Goal: Transaction & Acquisition: Purchase product/service

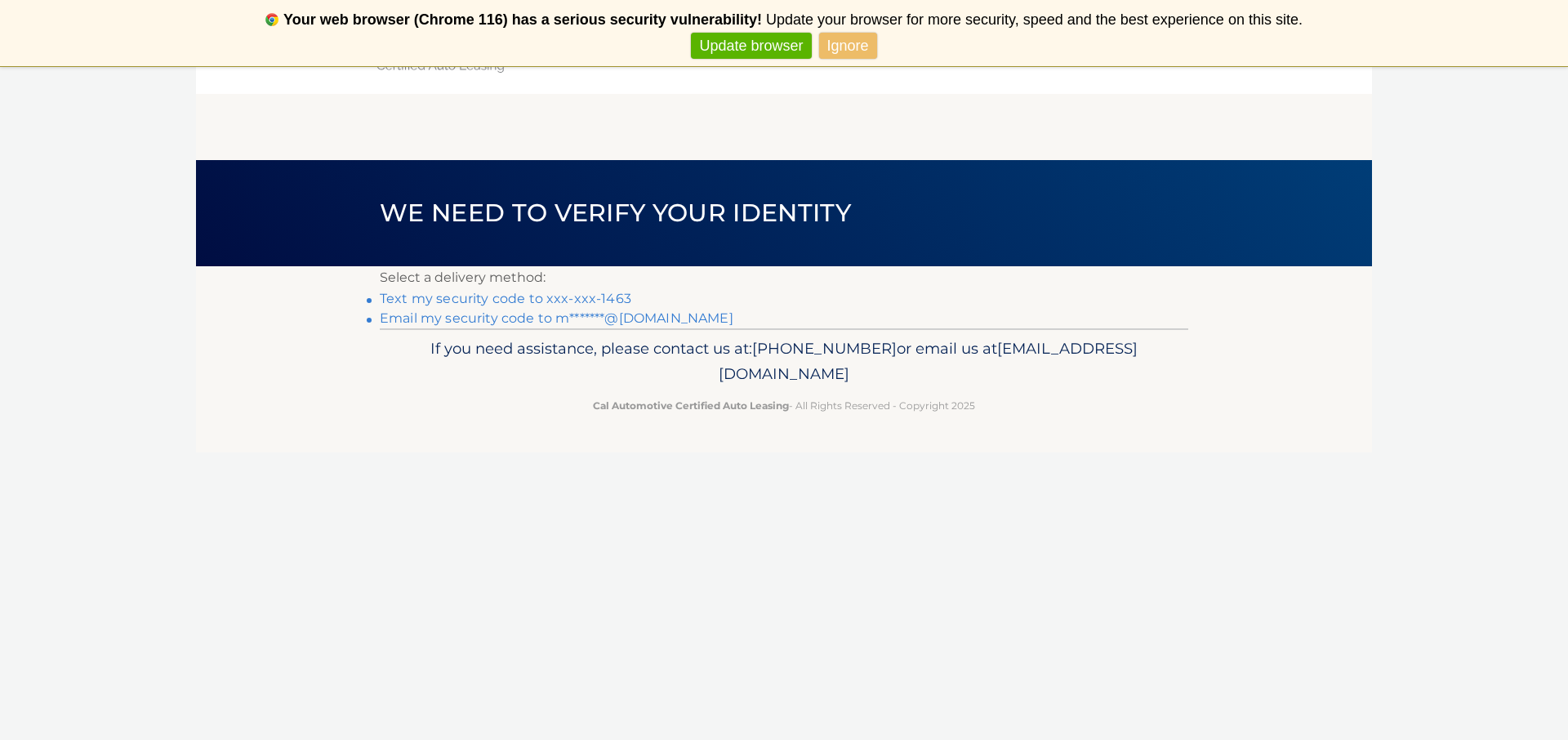
click at [466, 298] on link "Text my security code to xxx-xxx-1463" at bounding box center [505, 298] width 251 height 15
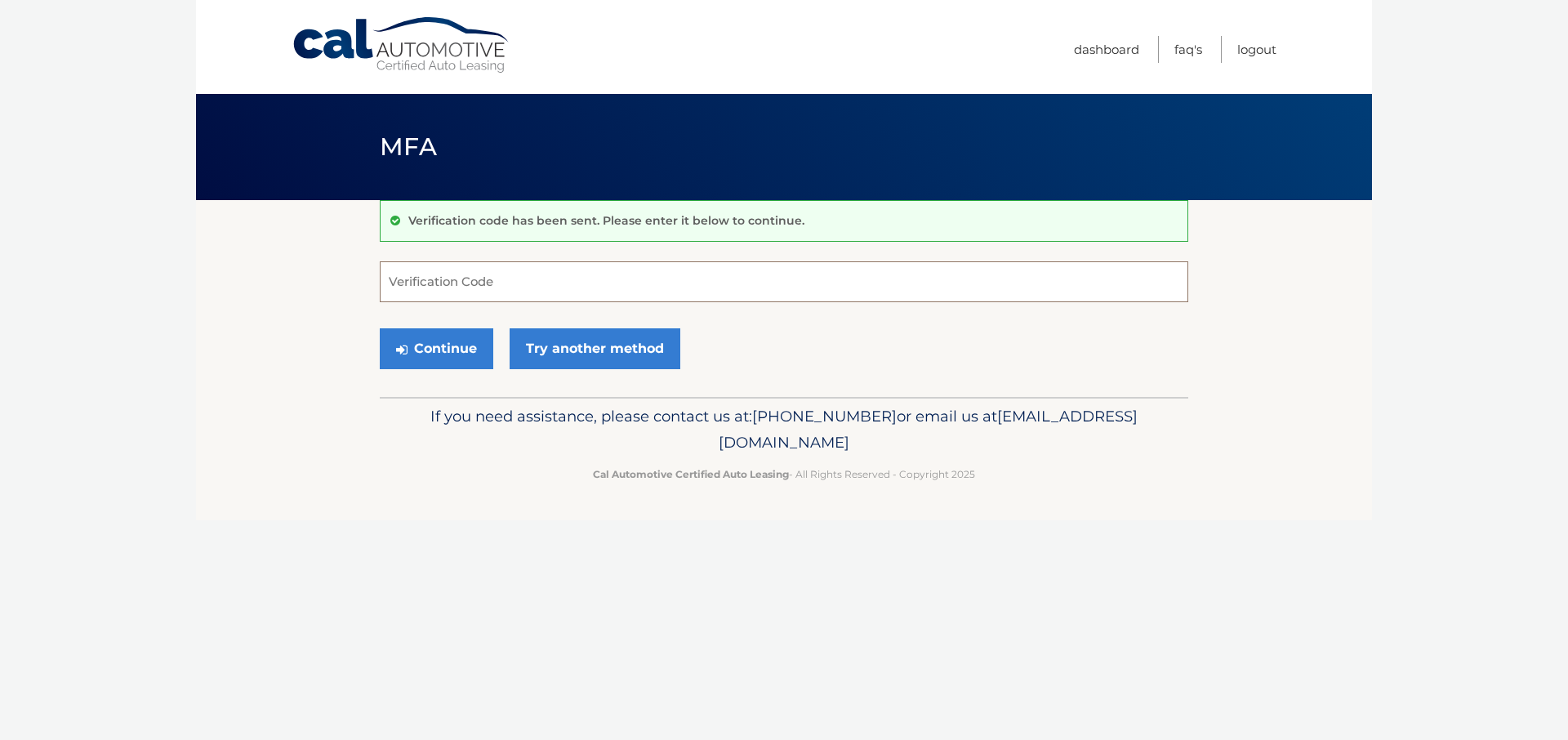
click at [468, 283] on input "Verification Code" at bounding box center [784, 281] width 808 height 41
type input "090983"
click at [430, 348] on button "Continue" at bounding box center [437, 349] width 114 height 41
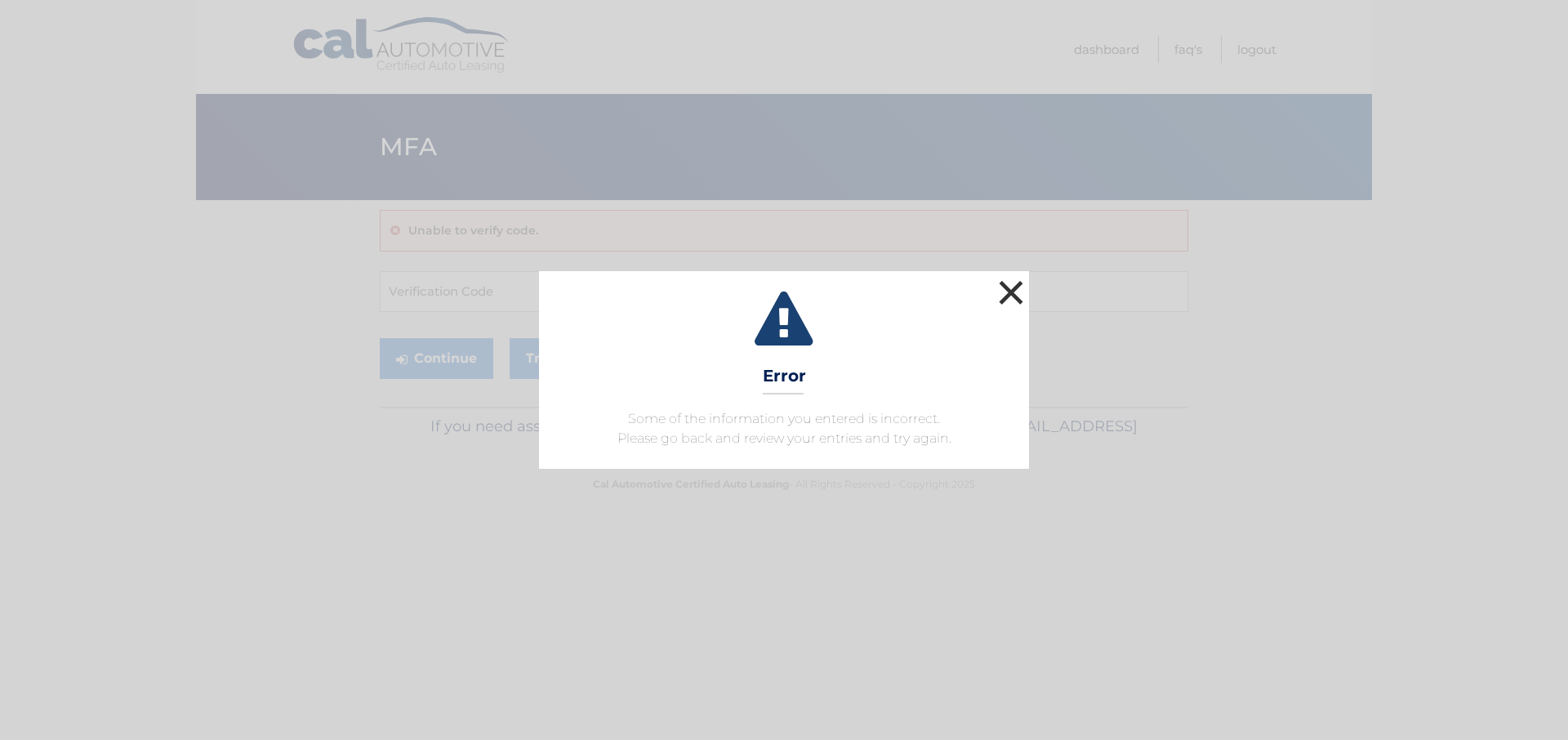
click at [1005, 289] on button "×" at bounding box center [1011, 292] width 33 height 33
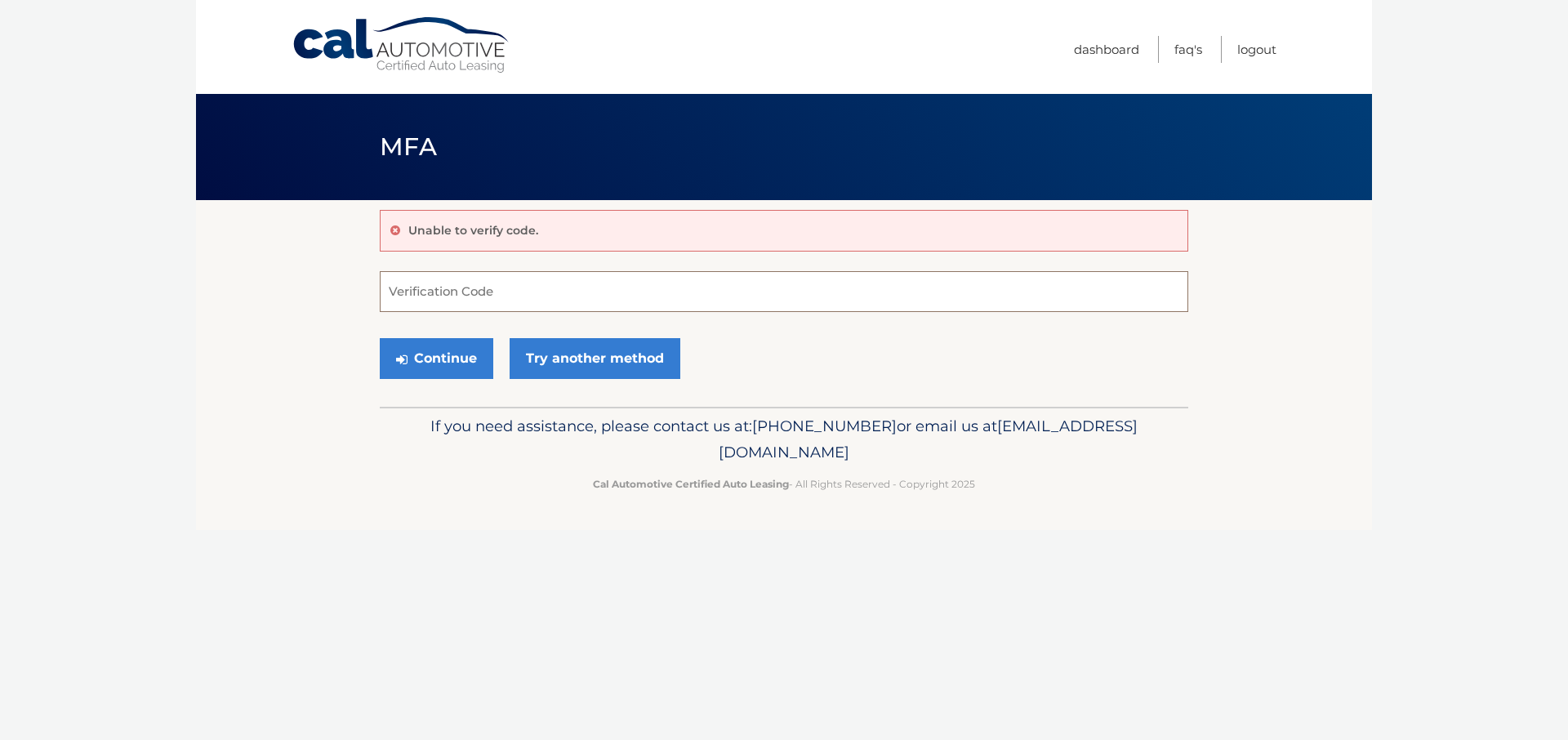
click at [1005, 289] on input "Verification Code" at bounding box center [784, 292] width 808 height 41
type input "090983"
click at [430, 358] on button "Continue" at bounding box center [437, 358] width 114 height 41
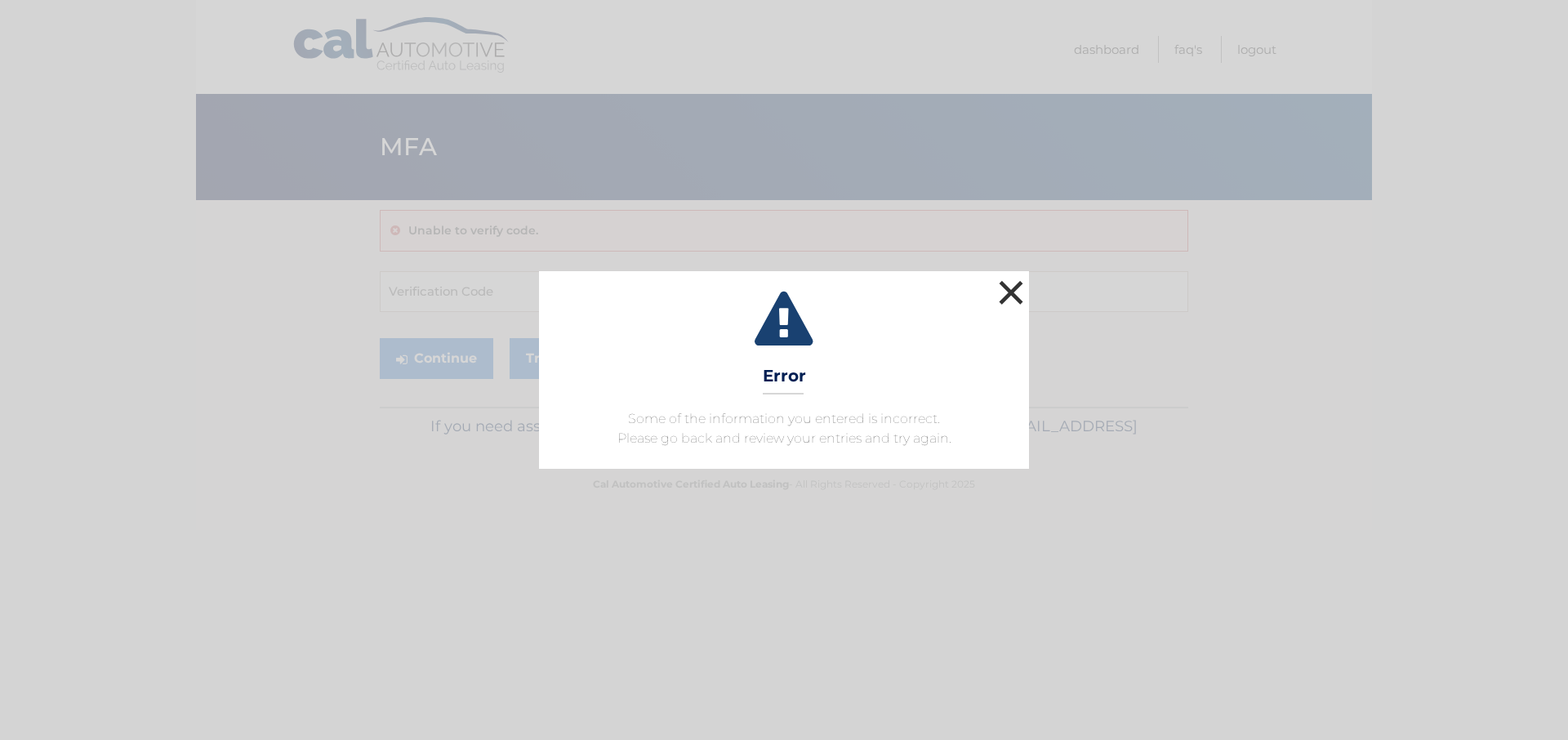
click at [1011, 292] on button "×" at bounding box center [1011, 292] width 33 height 33
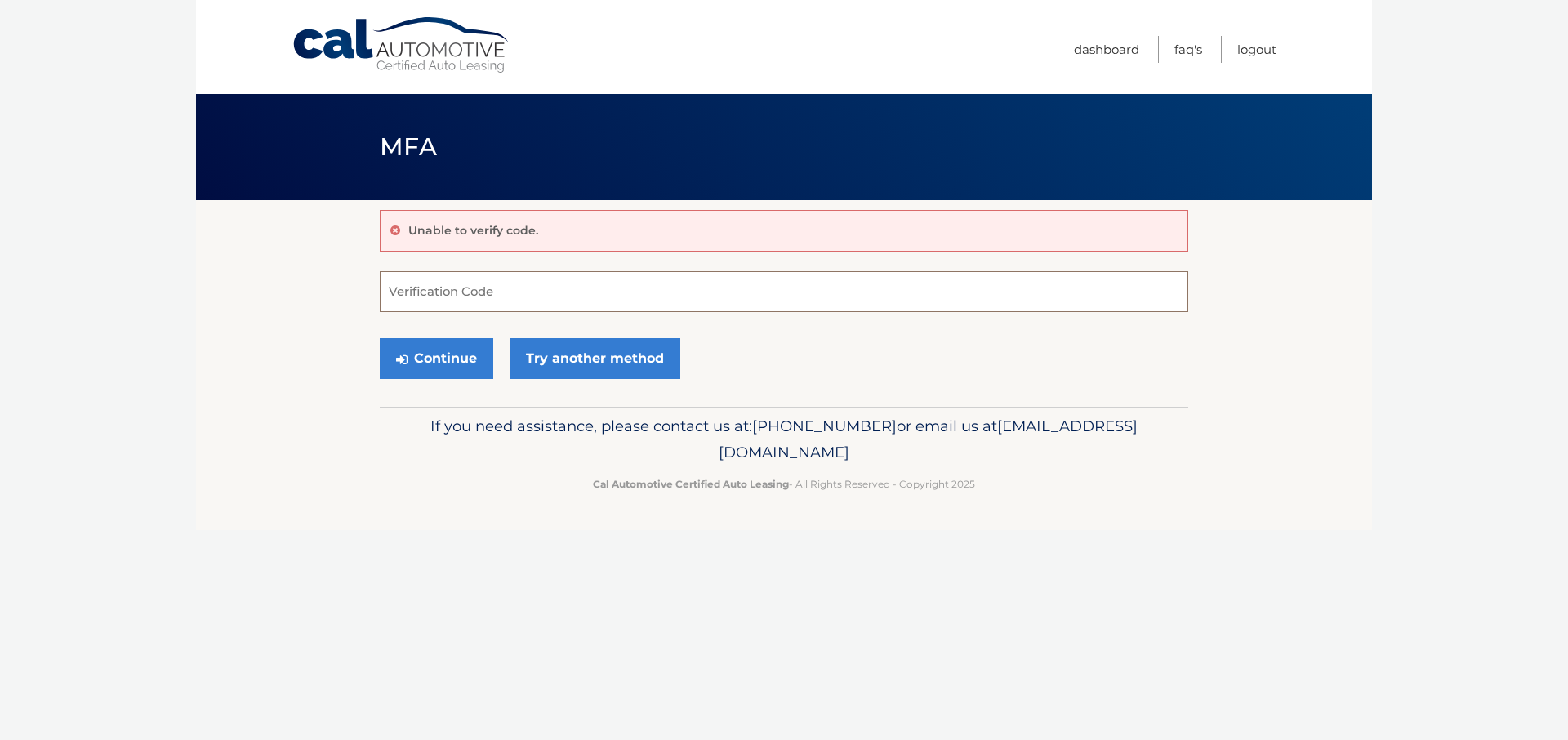
click at [1011, 292] on input "Verification Code" at bounding box center [784, 292] width 808 height 41
type input "016243"
click at [433, 364] on button "Continue" at bounding box center [437, 358] width 114 height 41
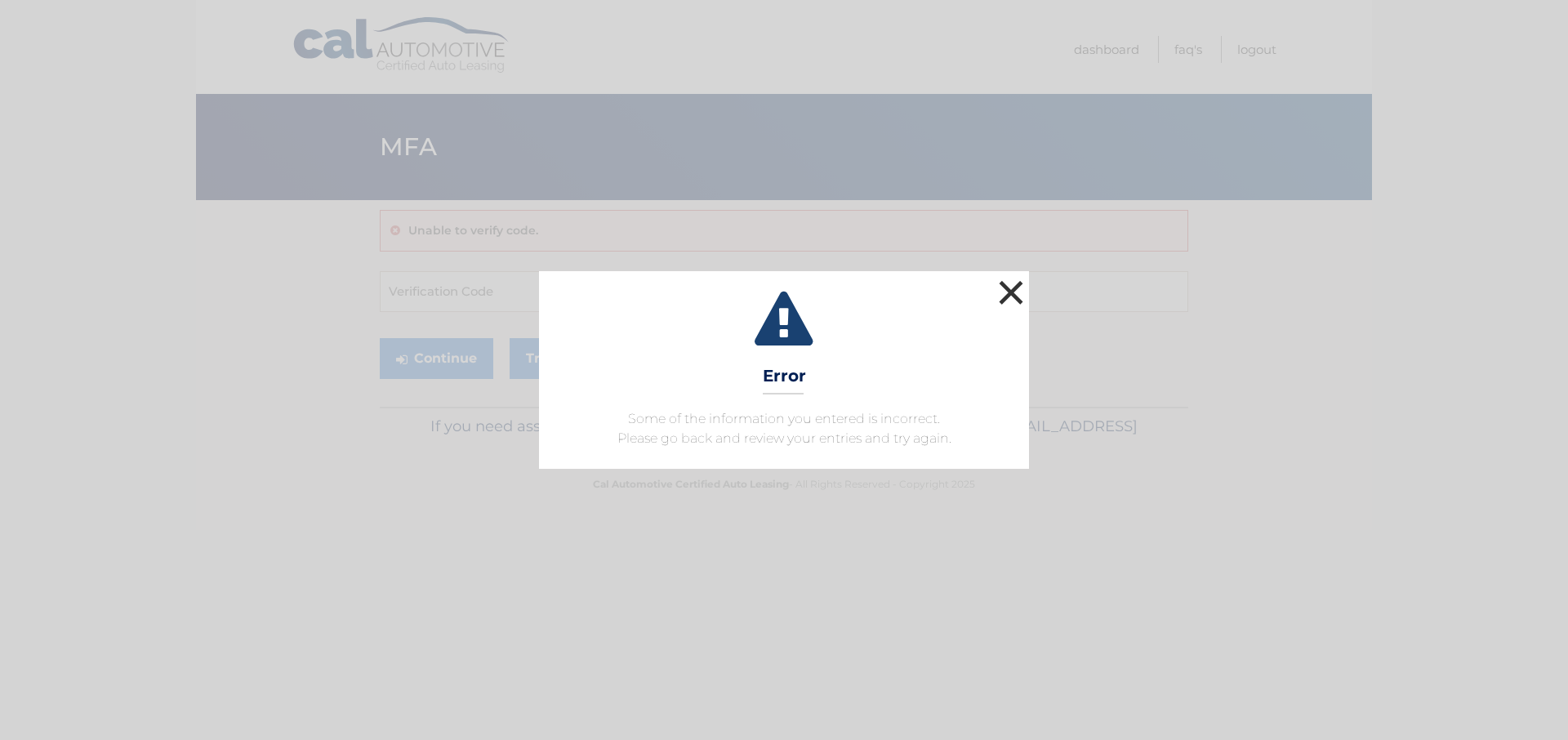
click at [1009, 295] on button "×" at bounding box center [1011, 292] width 33 height 33
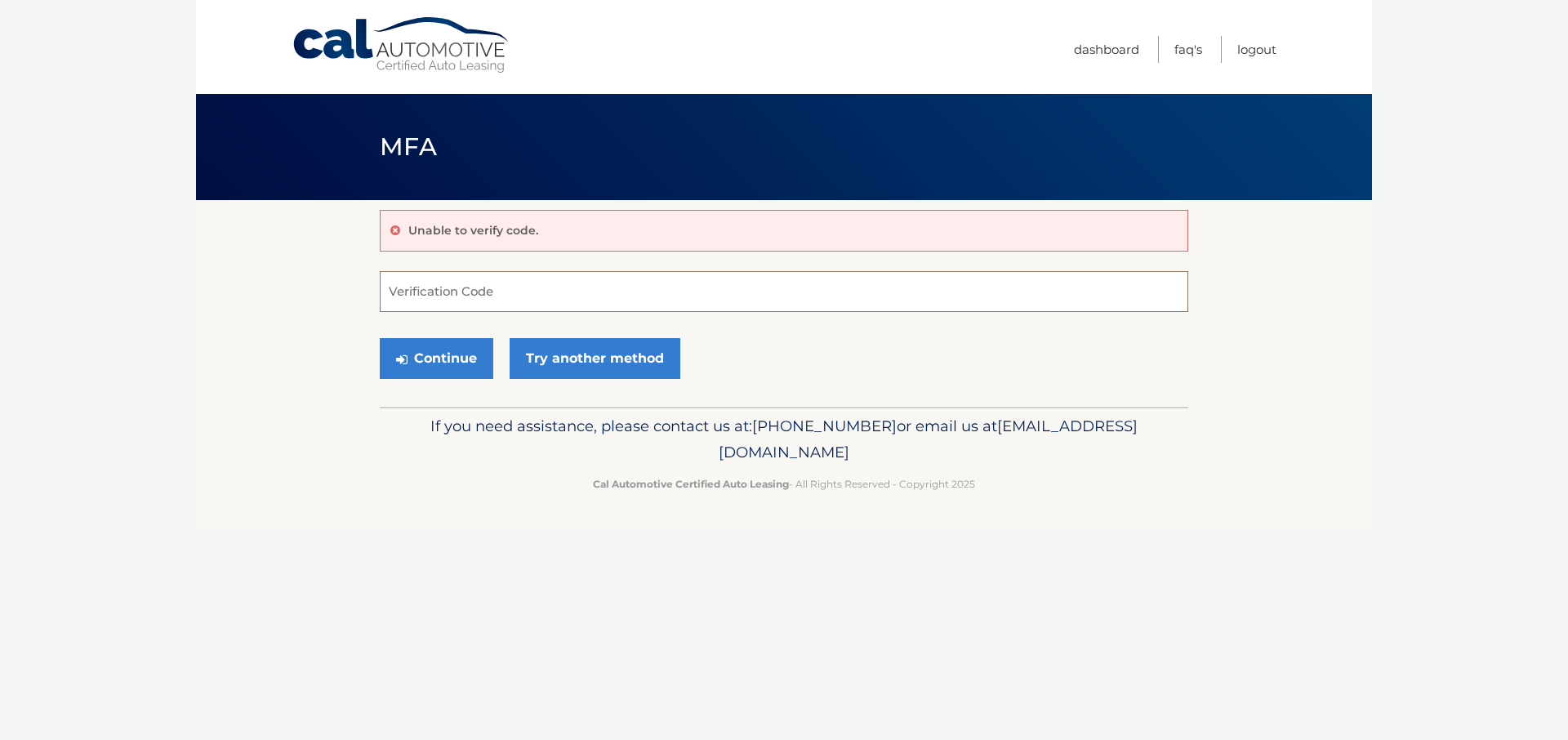
click at [1009, 295] on input "Verification Code" at bounding box center [784, 292] width 808 height 41
click at [568, 362] on link "Try another method" at bounding box center [595, 358] width 170 height 41
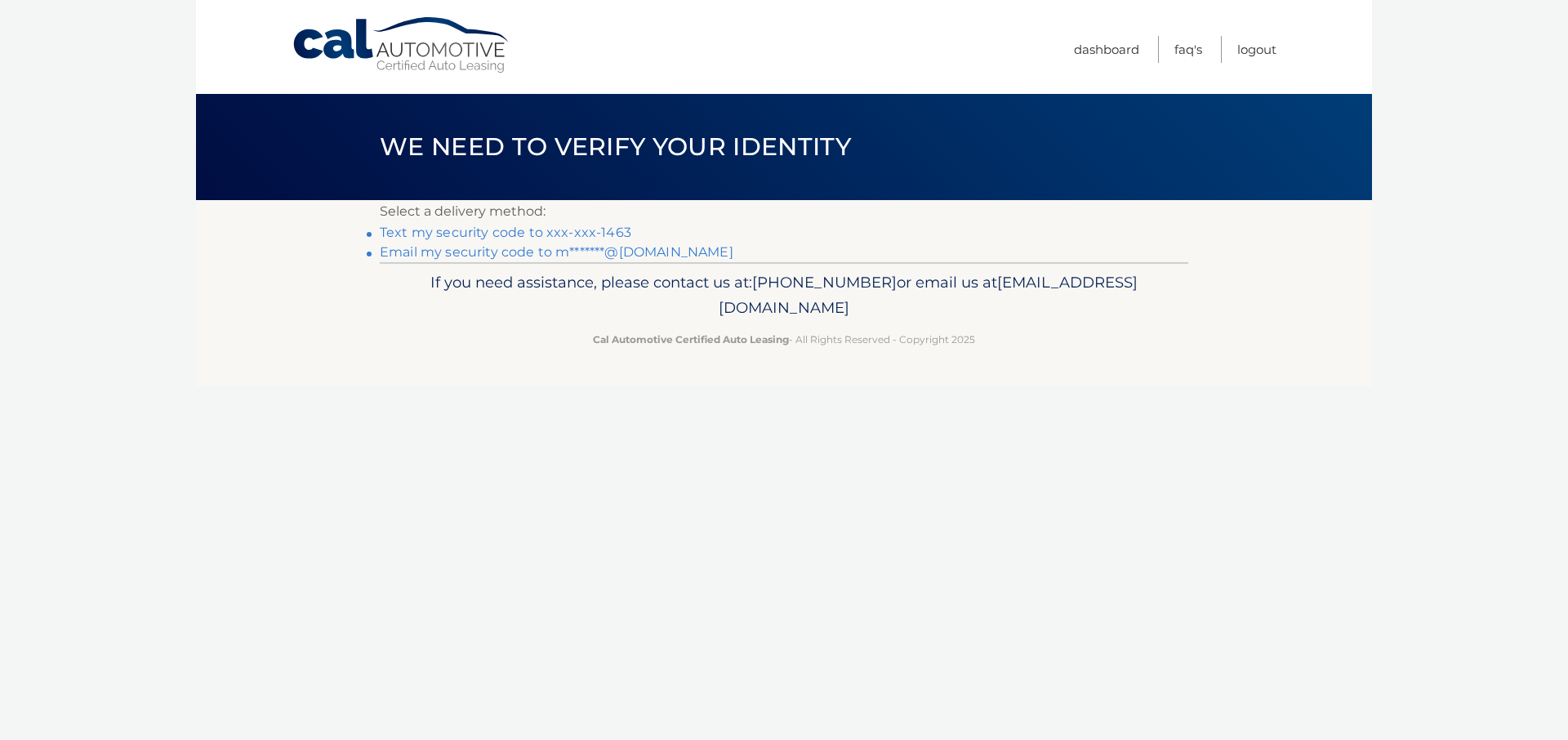
click at [464, 231] on link "Text my security code to xxx-xxx-1463" at bounding box center [505, 232] width 251 height 15
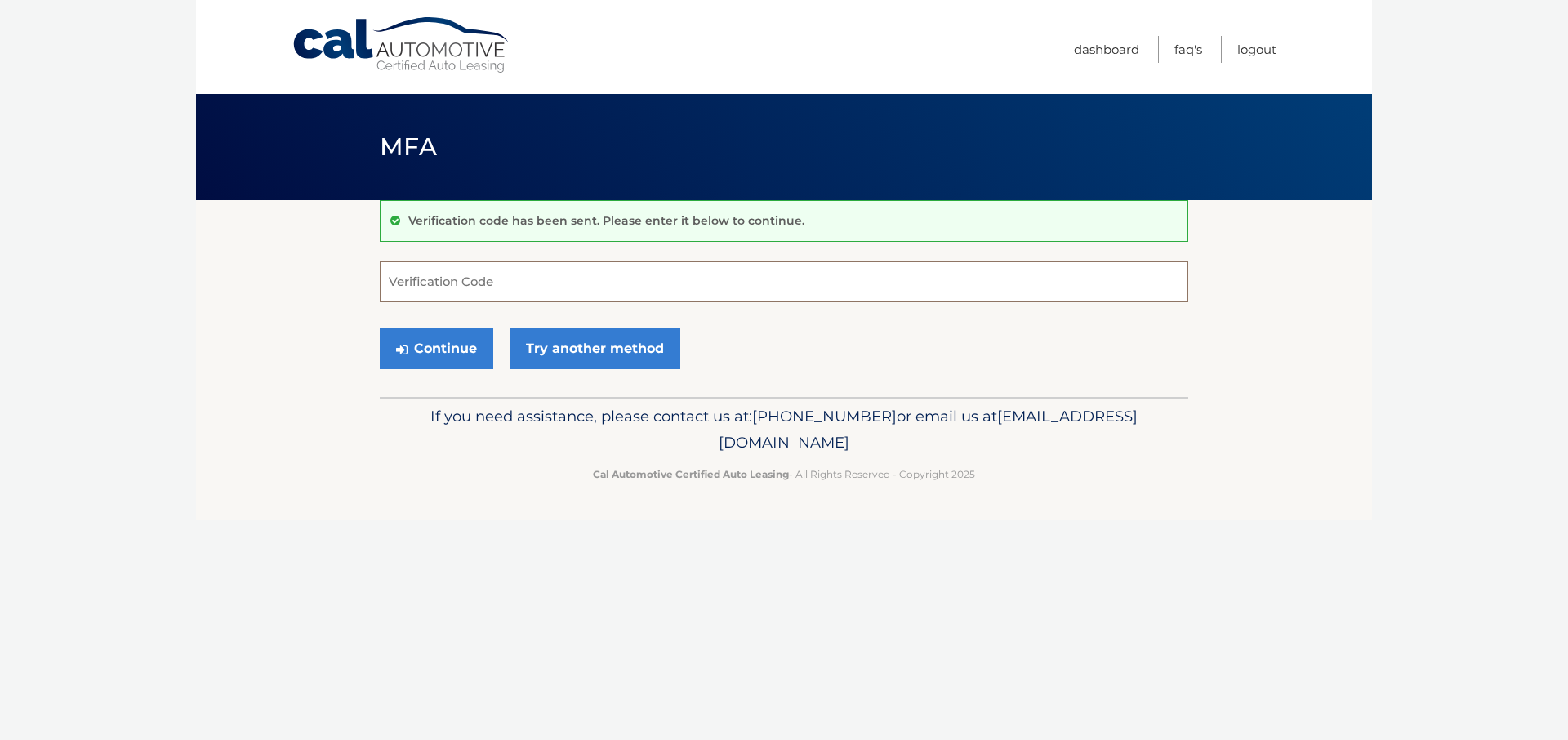
click at [426, 285] on input "Verification Code" at bounding box center [784, 281] width 808 height 41
type input "042108"
click at [420, 347] on button "Continue" at bounding box center [437, 349] width 114 height 41
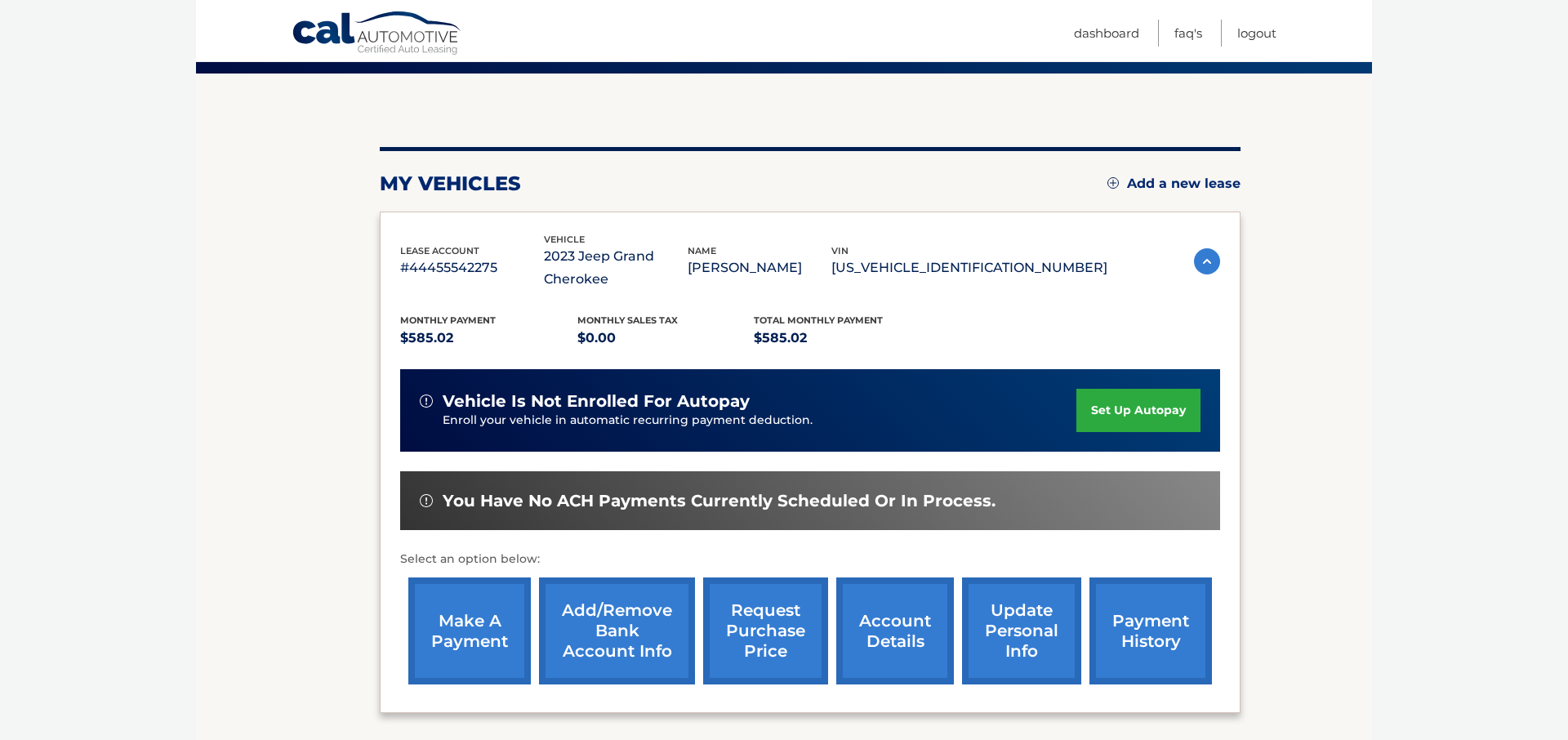
scroll to position [163, 0]
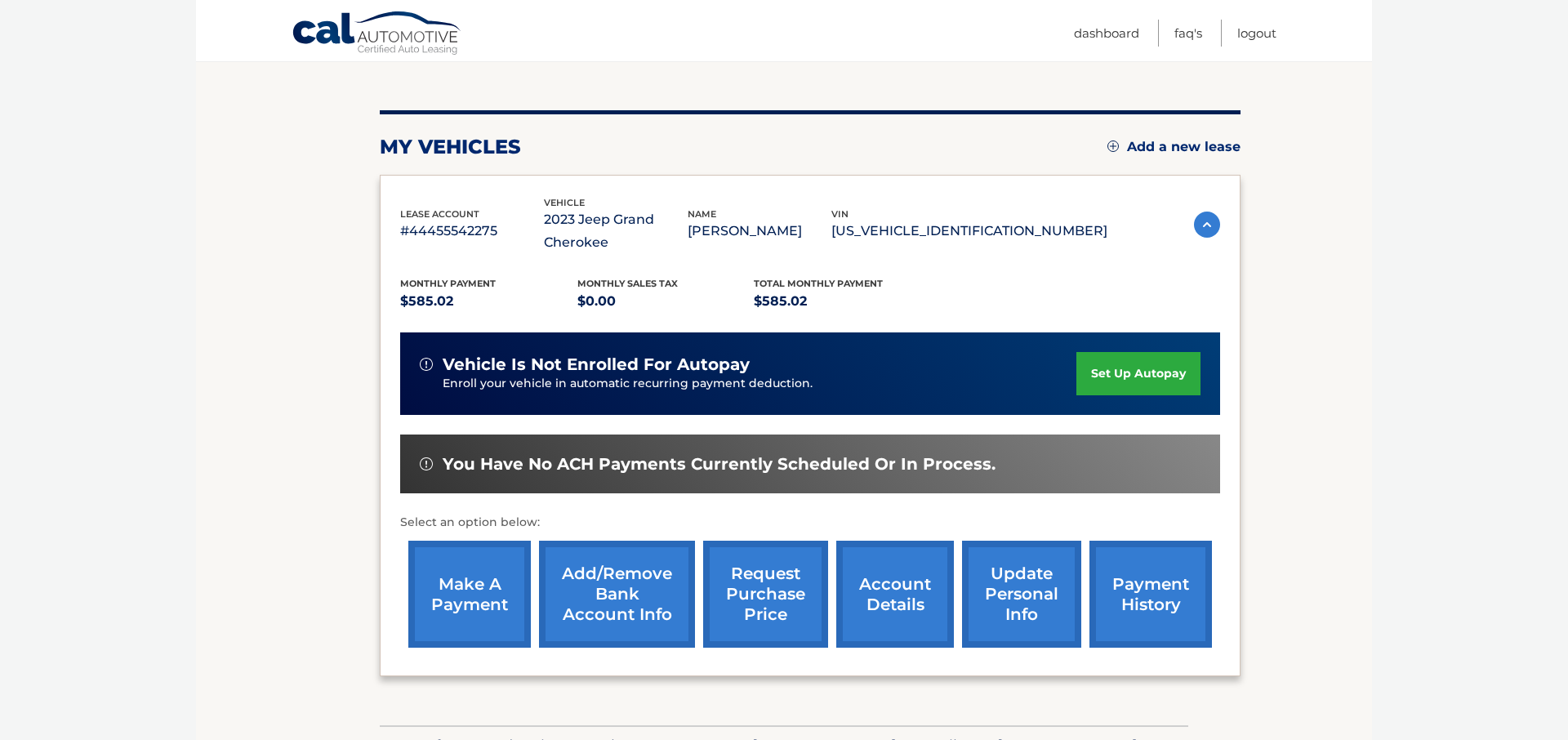
click at [469, 592] on link "make a payment" at bounding box center [469, 594] width 122 height 107
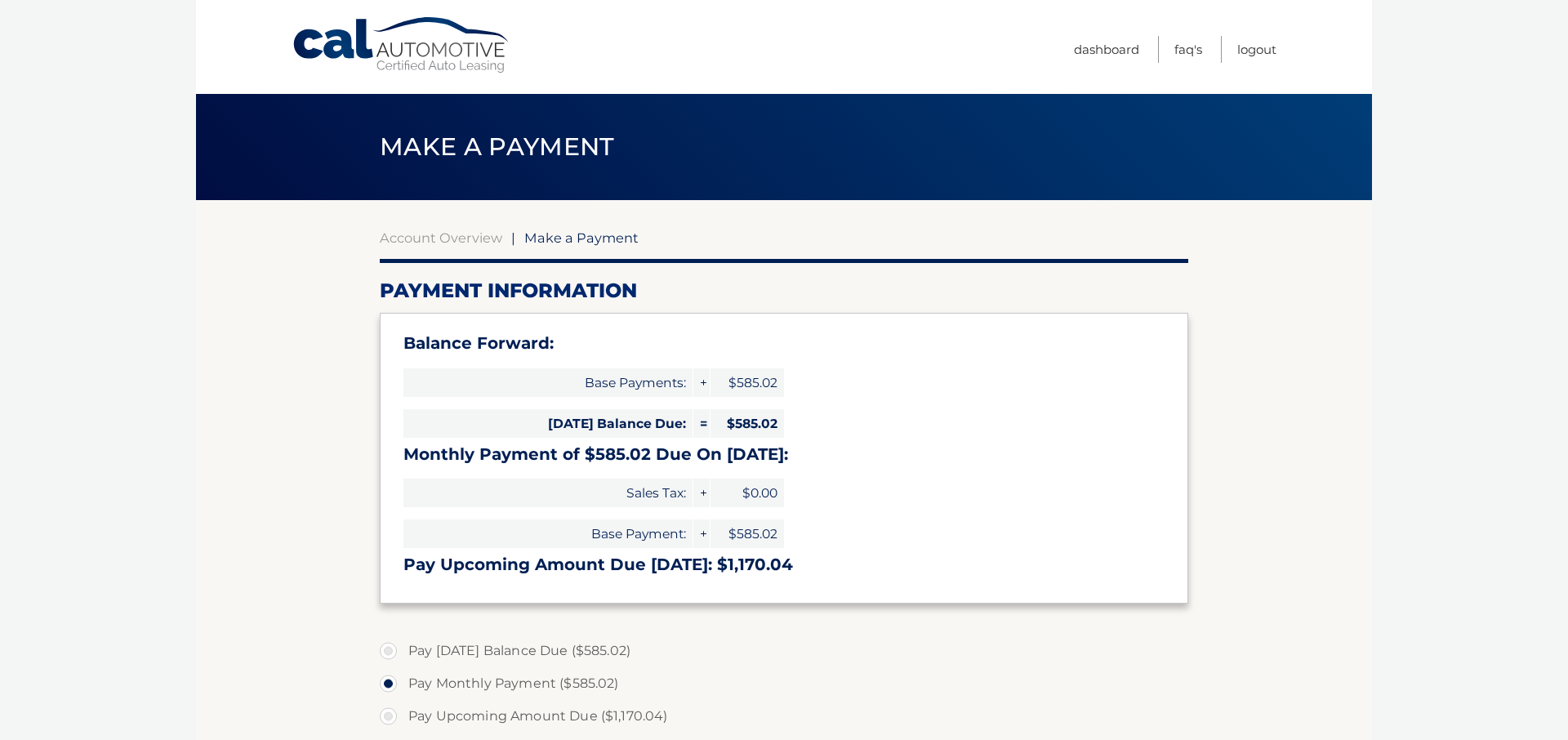
select select "ZWZjMWE5M2UtYWUyYy00Mjk3LTgxZTItM2Y3NDI0N2EyNjMy"
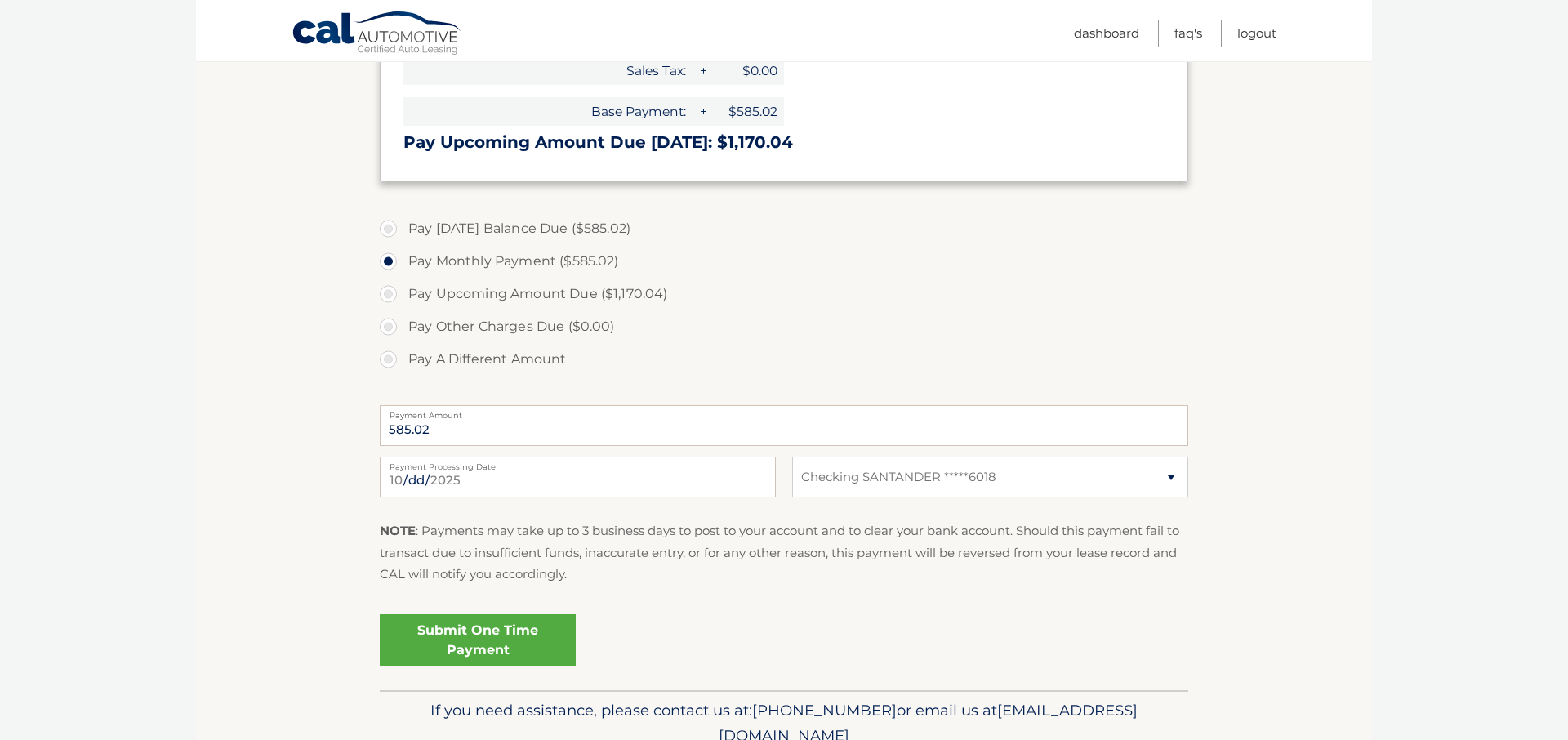
scroll to position [425, 0]
click at [472, 642] on link "Submit One Time Payment" at bounding box center [477, 637] width 196 height 52
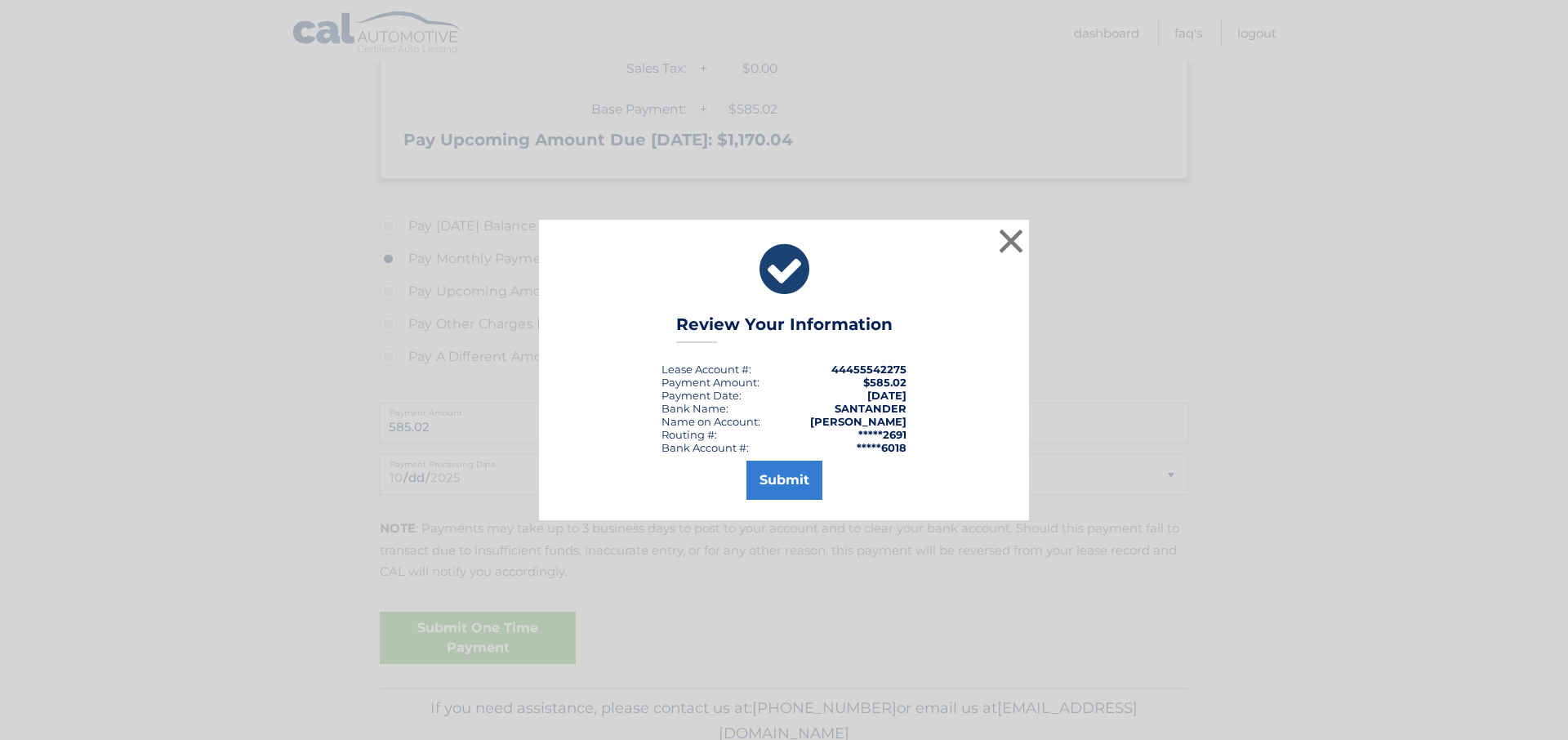
click at [472, 642] on div "× Review Your Information Lease Account #: 44455542275 Payment Amount: $585.02 …" at bounding box center [784, 370] width 1568 height 740
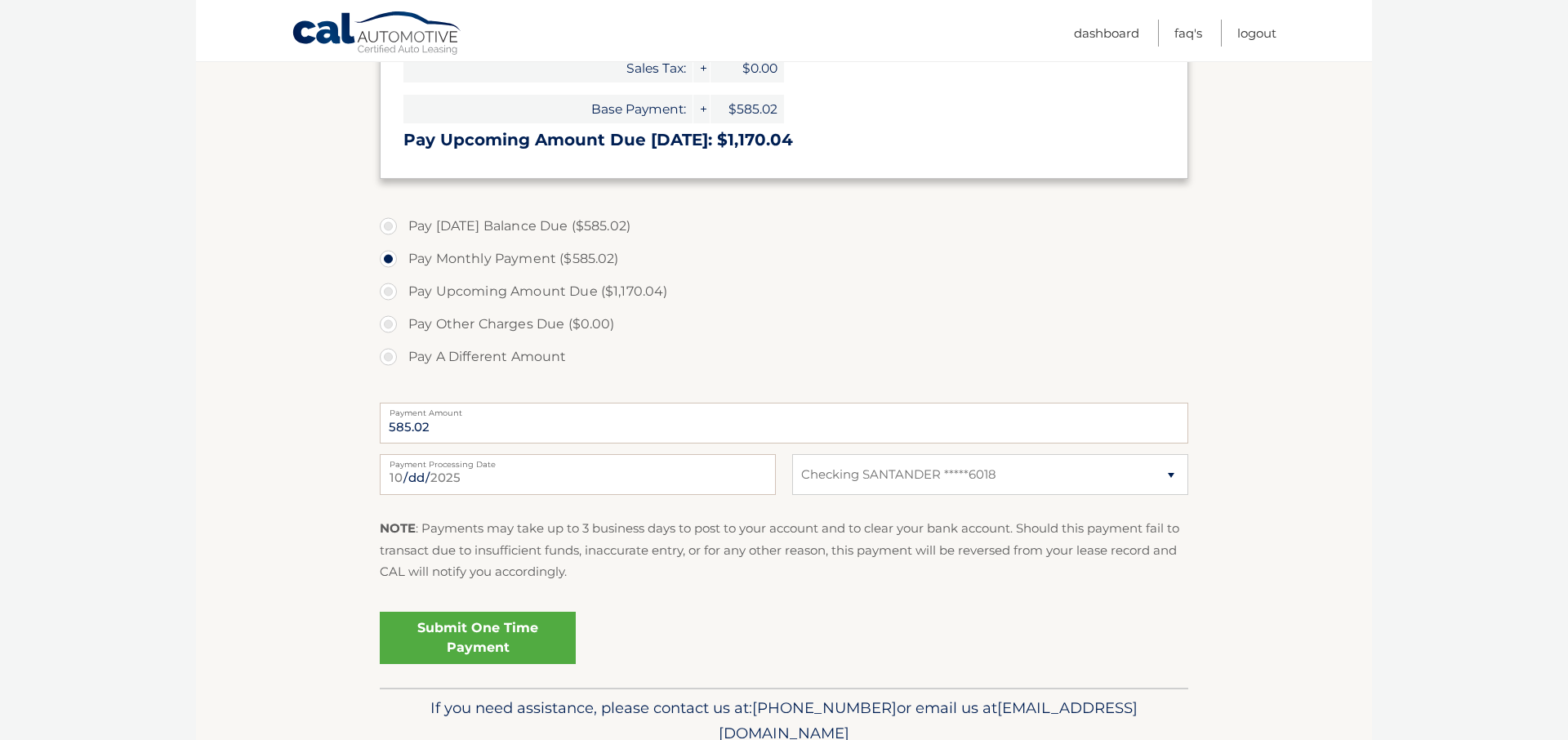
click at [950, 342] on label "Pay A Different Amount" at bounding box center [784, 357] width 808 height 33
click at [403, 342] on input "Pay A Different Amount" at bounding box center [394, 353] width 16 height 26
radio input "true"
click at [950, 342] on label "Pay A Different Amount" at bounding box center [784, 357] width 808 height 33
click at [403, 342] on input "Pay A Different Amount" at bounding box center [394, 353] width 16 height 26
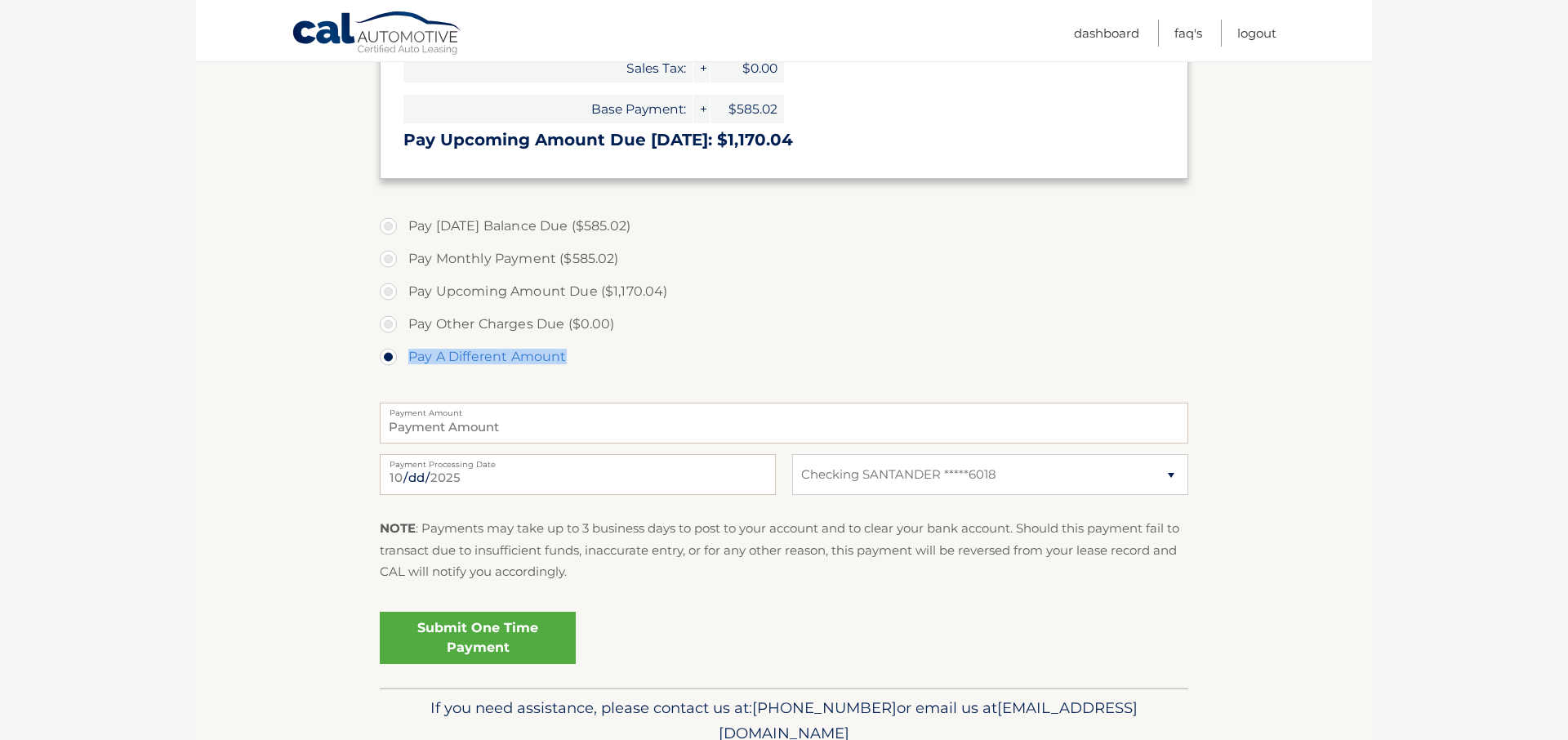
click at [950, 342] on label "Pay A Different Amount" at bounding box center [784, 357] width 808 height 33
click at [403, 342] on input "Pay A Different Amount" at bounding box center [394, 353] width 16 height 26
click at [385, 257] on label "Pay Monthly Payment ($585.02)" at bounding box center [784, 258] width 808 height 33
click at [386, 257] on input "Pay Monthly Payment ($585.02)" at bounding box center [394, 255] width 16 height 26
radio input "true"
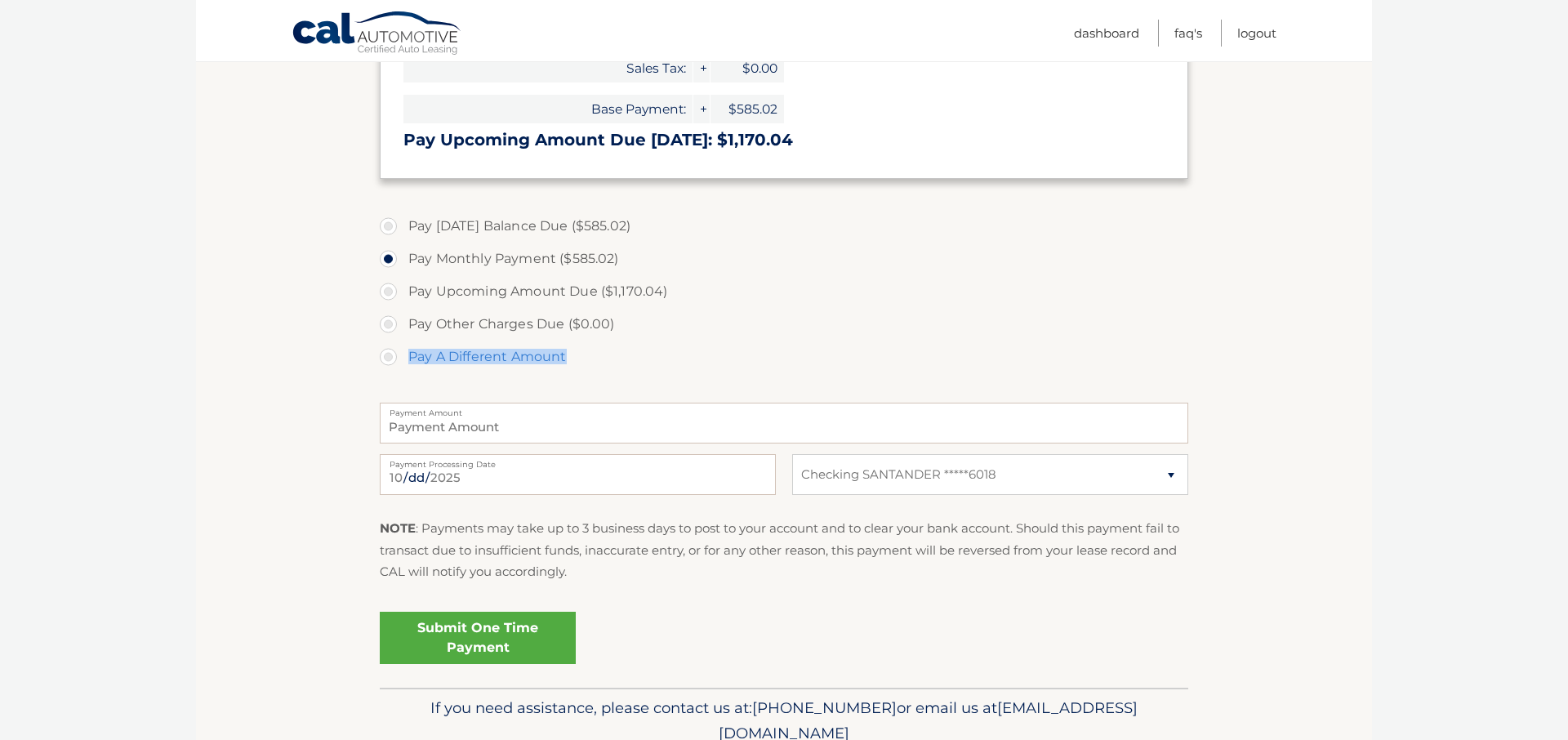
type input "585.02"
click at [385, 257] on label "Pay Monthly Payment ($585.02)" at bounding box center [784, 258] width 808 height 33
click at [386, 257] on input "Pay Monthly Payment ($585.02)" at bounding box center [394, 255] width 16 height 26
click at [487, 632] on link "Submit One Time Payment" at bounding box center [477, 637] width 196 height 52
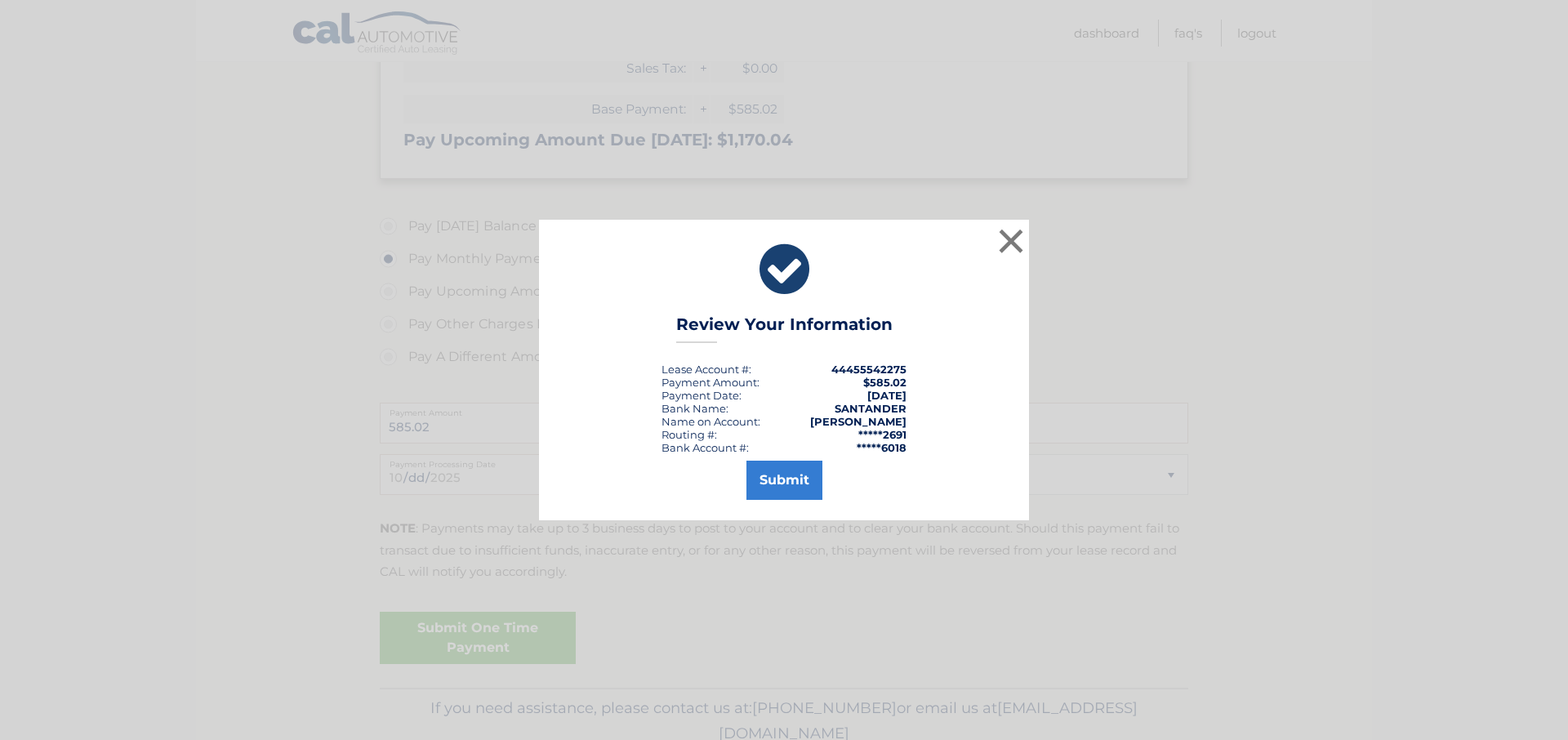
click at [487, 632] on div "× Review Your Information Lease Account #: 44455542275 Payment Amount: $585.02 …" at bounding box center [784, 370] width 1568 height 740
